Goal: Manage account settings

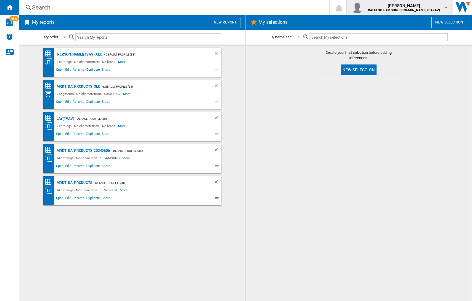
click at [364, 7] on img "button" at bounding box center [358, 7] width 12 height 12
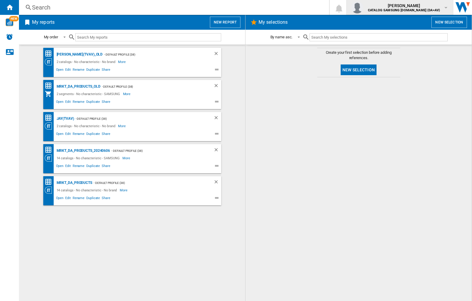
click at [364, 7] on img "button" at bounding box center [358, 7] width 12 height 12
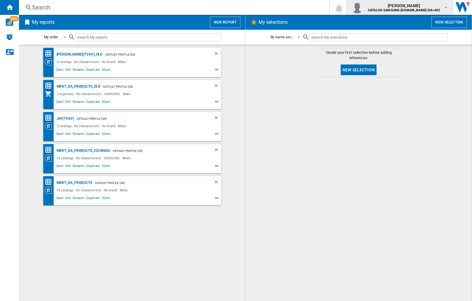
click at [364, 7] on img "button" at bounding box center [358, 7] width 12 height 12
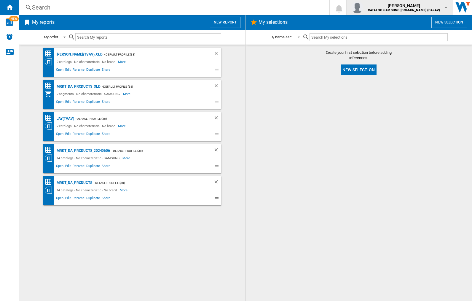
click at [364, 7] on img "button" at bounding box center [358, 7] width 12 height 12
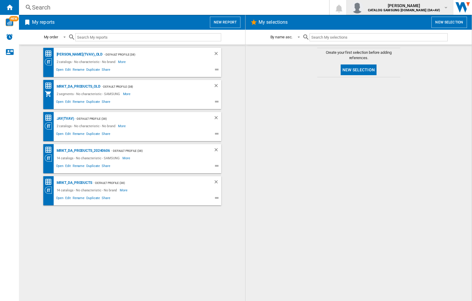
click at [364, 7] on img "button" at bounding box center [358, 7] width 12 height 12
